Goal: Information Seeking & Learning: Learn about a topic

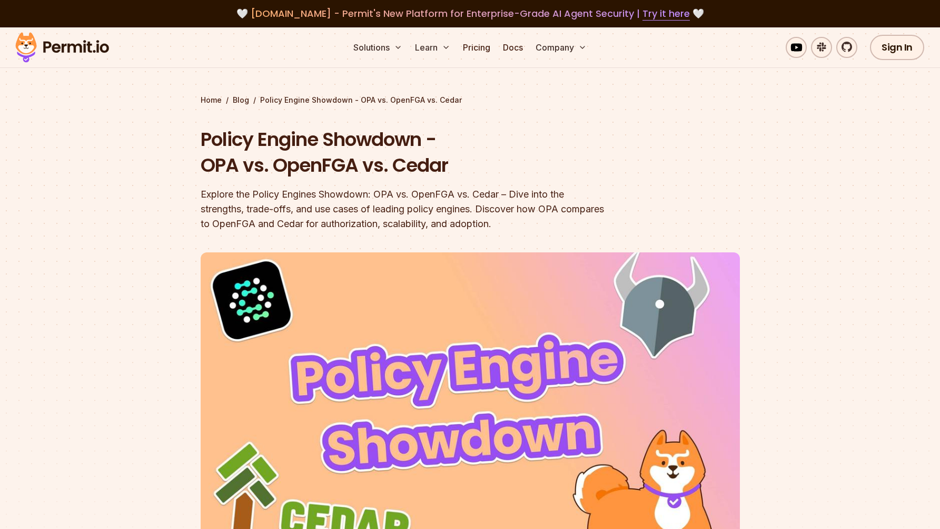
click at [524, 193] on div "Explore the Policy Engines Showdown: OPA vs. OpenFGA vs. Cedar – Dive into the …" at bounding box center [403, 209] width 404 height 44
click at [248, 205] on div "Explore the Policy Engines Showdown: OPA vs. OpenFGA vs. Cedar – Dive into the …" at bounding box center [403, 209] width 404 height 44
click at [253, 209] on div "Explore the Policy Engines Showdown: OPA vs. OpenFGA vs. Cedar – Dive into the …" at bounding box center [403, 209] width 404 height 44
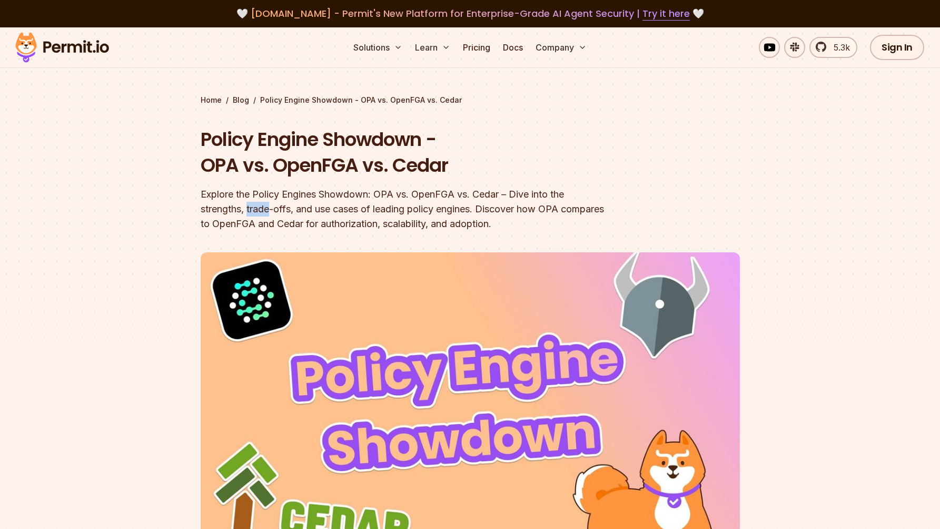
click at [271, 210] on div "Explore the Policy Engines Showdown: OPA vs. OpenFGA vs. Cedar – Dive into the …" at bounding box center [403, 209] width 404 height 44
click at [279, 211] on div "Explore the Policy Engines Showdown: OPA vs. OpenFGA vs. Cedar – Dive into the …" at bounding box center [403, 209] width 404 height 44
click at [513, 210] on div "Explore the Policy Engines Showdown: OPA vs. OpenFGA vs. Cedar – Dive into the …" at bounding box center [403, 209] width 404 height 44
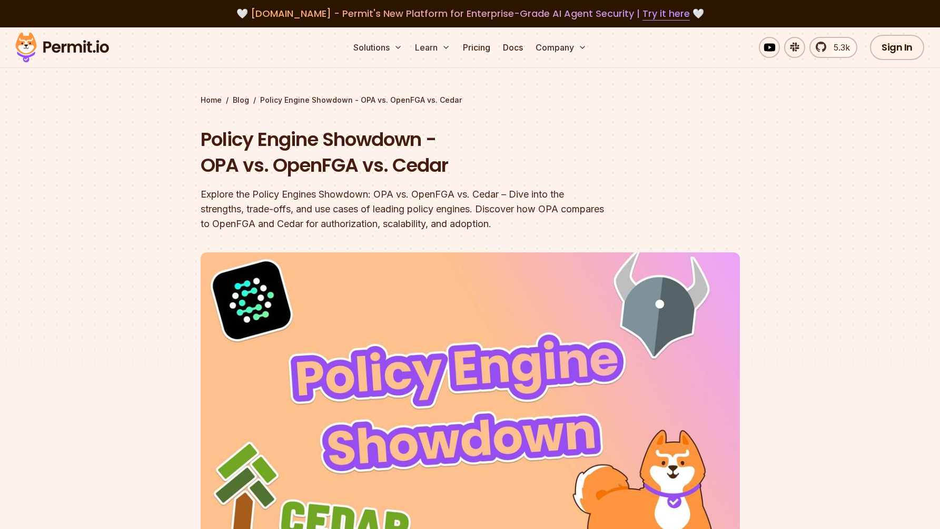
click at [513, 210] on div "Explore the Policy Engines Showdown: OPA vs. OpenFGA vs. Cedar – Dive into the …" at bounding box center [403, 209] width 404 height 44
click at [425, 238] on header "Policy Engine Showdown - OPA vs. OpenFGA vs. Cedar Explore the Policy Engines S…" at bounding box center [470, 369] width 539 height 486
click at [394, 226] on div "Explore the Policy Engines Showdown: OPA vs. OpenFGA vs. Cedar – Dive into the …" at bounding box center [403, 209] width 404 height 44
click at [413, 282] on img at bounding box center [470, 403] width 539 height 303
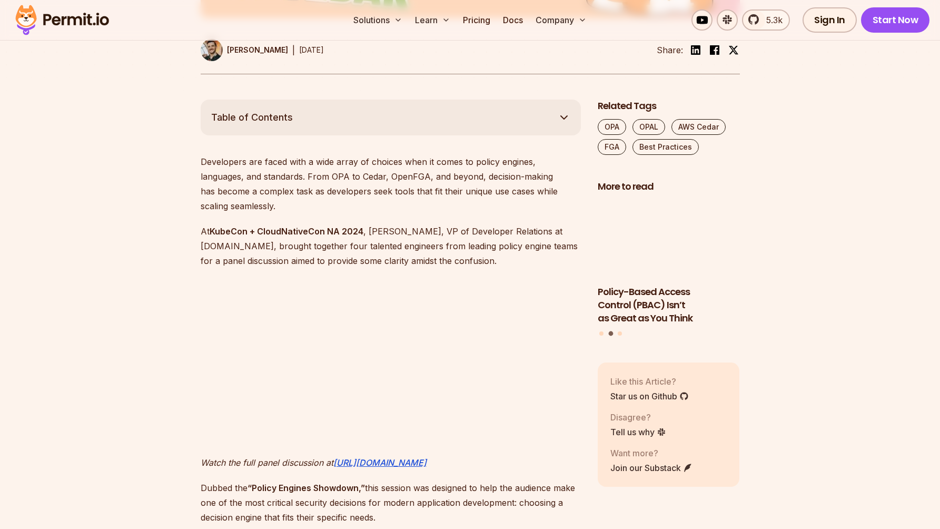
scroll to position [550, 0]
